Goal: Browse casually

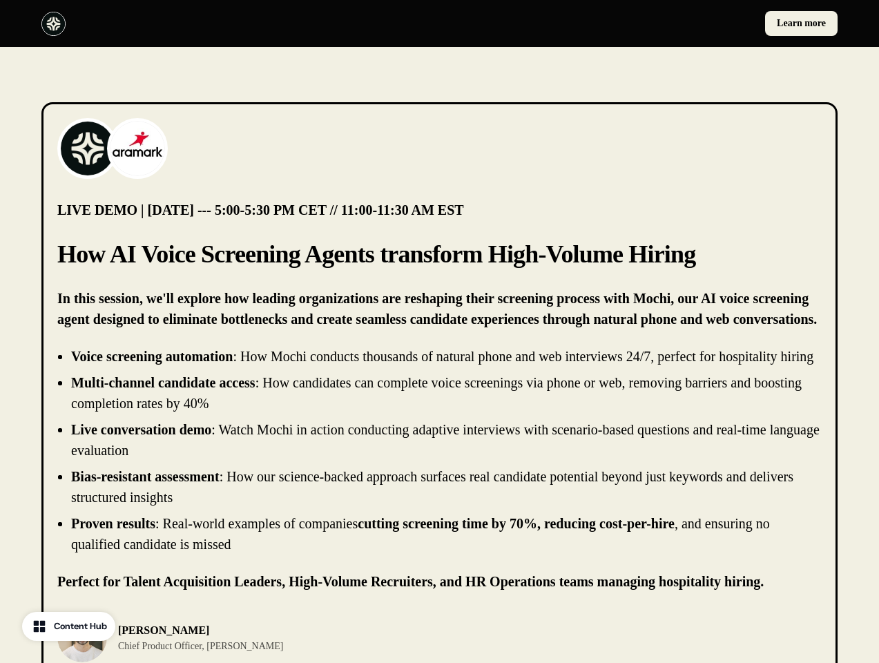
click at [439, 23] on div "Learn more" at bounding box center [439, 23] width 879 height 47
click at [237, 23] on div at bounding box center [237, 24] width 393 height 24
click at [641, 23] on div "Learn more" at bounding box center [641, 23] width 393 height 25
click at [88, 148] on img at bounding box center [87, 148] width 55 height 55
click at [137, 148] on img at bounding box center [137, 148] width 55 height 55
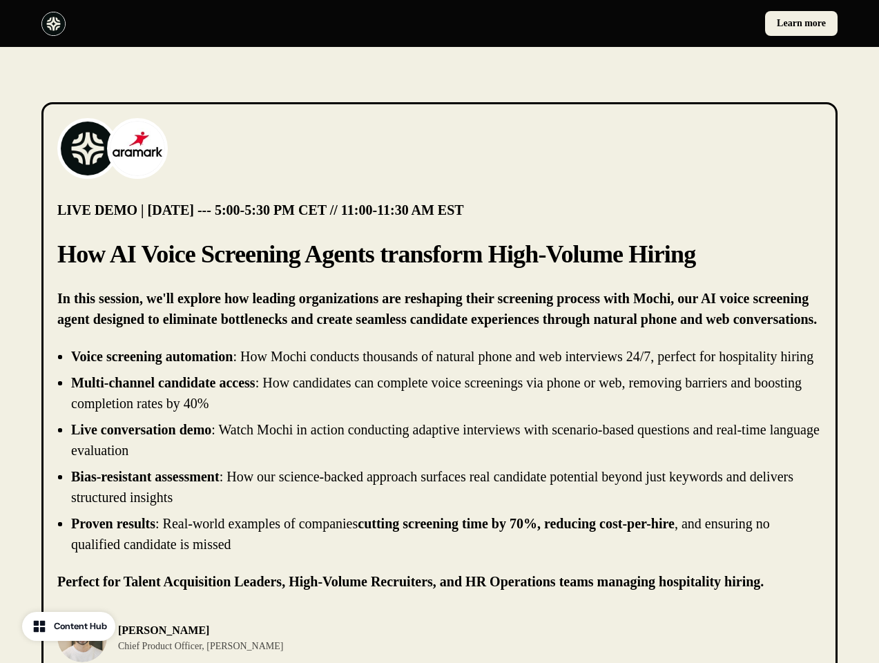
click at [439, 460] on li "Live conversation demo : Watch Mochi in action conducting adaptive interviews w…" at bounding box center [446, 439] width 750 height 41
click at [439, 647] on div "[PERSON_NAME] Chief Product Officer, [PERSON_NAME]" at bounding box center [439, 637] width 764 height 50
click at [244, 647] on div "[PERSON_NAME] Chief Product Officer, [PERSON_NAME]" at bounding box center [244, 637] width 374 height 50
click at [82, 647] on img at bounding box center [82, 637] width 50 height 50
click at [179, 638] on p "[PERSON_NAME]" at bounding box center [200, 630] width 165 height 17
